Goal: Task Accomplishment & Management: Use online tool/utility

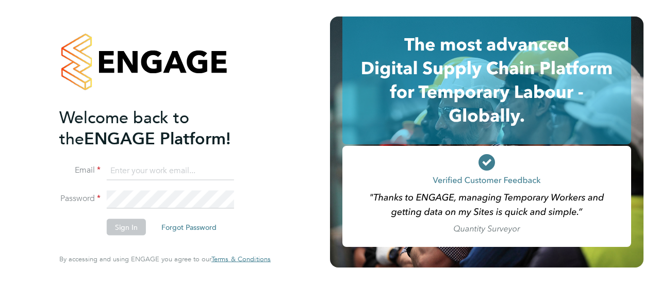
type input "[EMAIL_ADDRESS][DOMAIN_NAME]"
click at [224, 167] on input "[EMAIL_ADDRESS][DOMAIN_NAME]" at bounding box center [170, 170] width 127 height 19
click at [112, 231] on button "Sign In" at bounding box center [126, 227] width 39 height 16
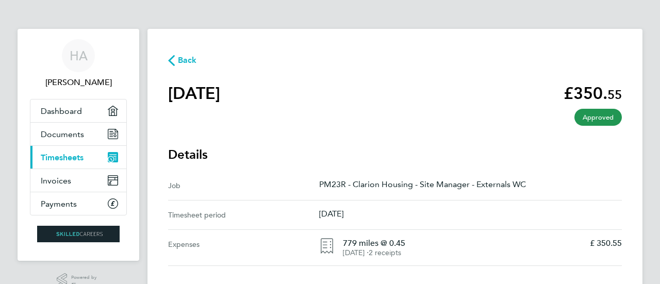
click at [68, 158] on span "Timesheets" at bounding box center [62, 158] width 43 height 10
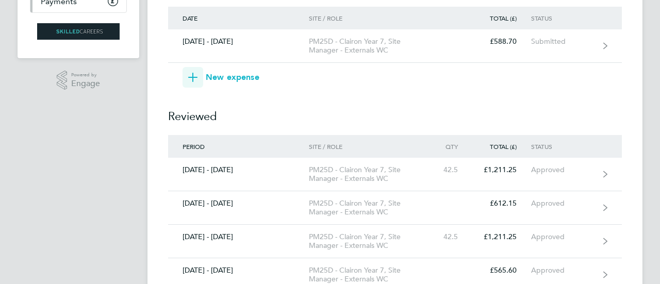
scroll to position [14, 0]
